Goal: Ask a question

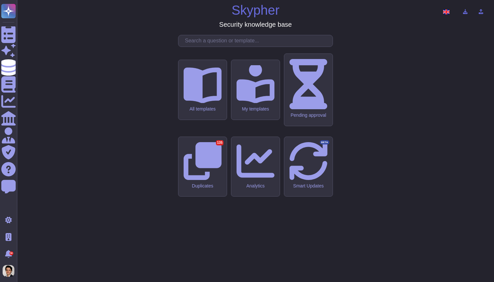
click at [7, 136] on icon at bounding box center [8, 135] width 14 height 16
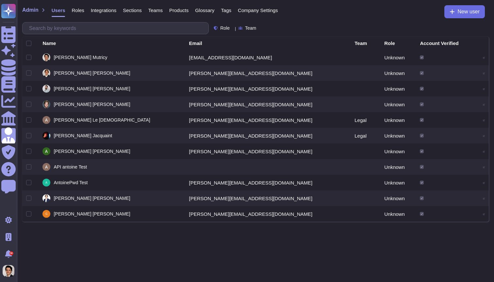
click at [246, 8] on span "Company Settings" at bounding box center [258, 10] width 40 height 5
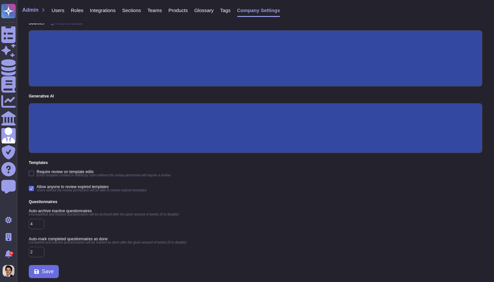
scroll to position [100, 0]
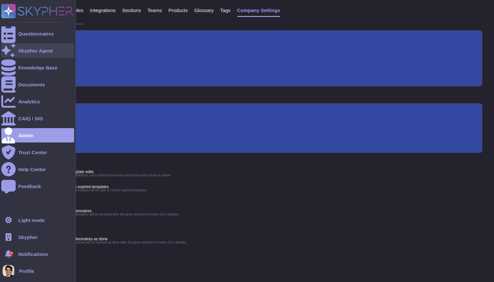
click at [4, 51] on div at bounding box center [8, 50] width 14 height 14
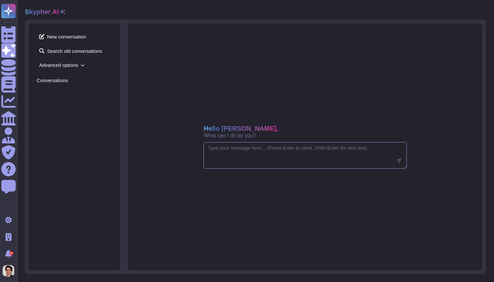
click at [229, 155] on textarea at bounding box center [304, 155] width 203 height 27
click at [74, 63] on span "Advanced options" at bounding box center [75, 65] width 76 height 10
click at [87, 111] on div "3 items selected" at bounding box center [66, 112] width 44 height 4
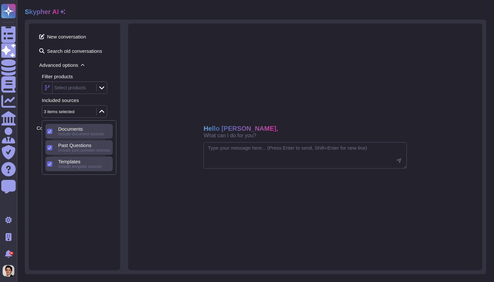
click at [110, 103] on div "Included sources" at bounding box center [77, 100] width 71 height 5
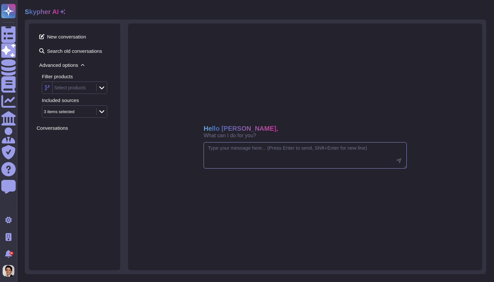
click at [265, 152] on textarea at bounding box center [304, 155] width 203 height 27
click at [97, 90] on div at bounding box center [101, 87] width 10 height 7
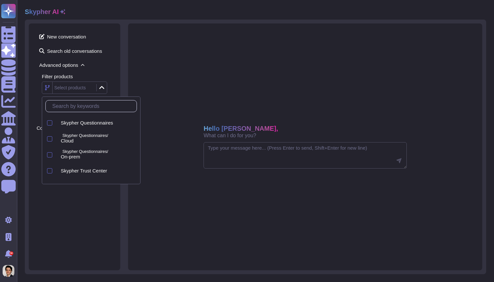
click at [97, 90] on div at bounding box center [101, 87] width 10 height 7
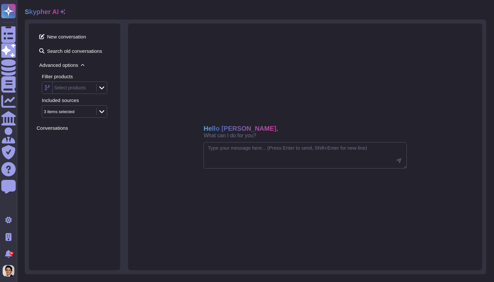
click at [100, 111] on icon at bounding box center [101, 111] width 5 height 7
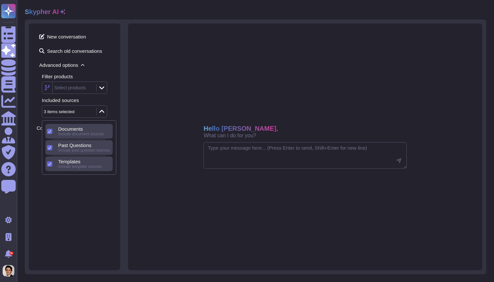
click at [100, 111] on icon at bounding box center [101, 111] width 5 height 7
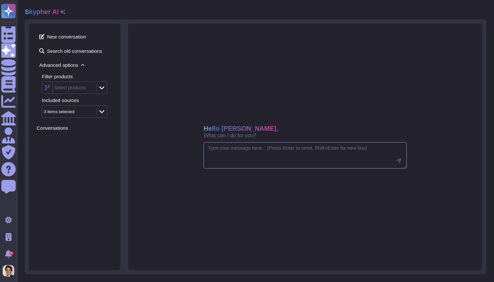
click at [318, 150] on textarea at bounding box center [304, 155] width 203 height 27
